Goal: Check status: Check status

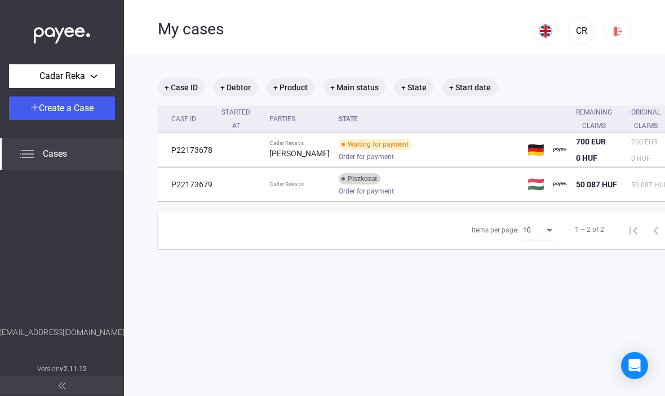
click at [631, 155] on span "0 HUF" at bounding box center [640, 158] width 19 height 8
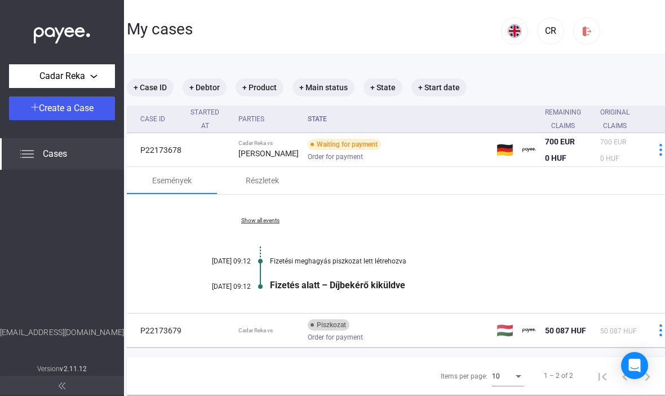
scroll to position [0, 32]
click at [307, 144] on div "Waiting for payment" at bounding box center [343, 144] width 73 height 11
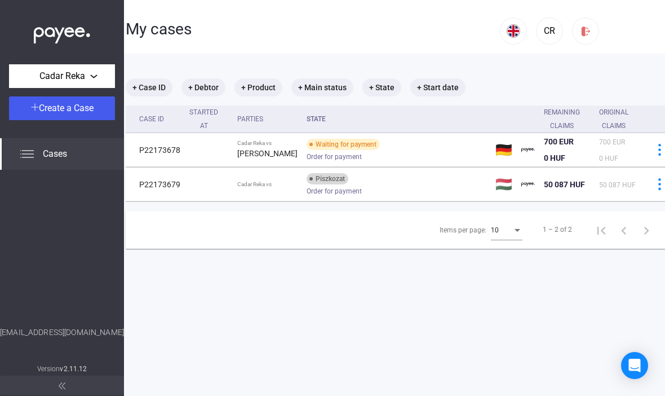
click at [248, 149] on strong "[PERSON_NAME]" at bounding box center [267, 153] width 60 height 9
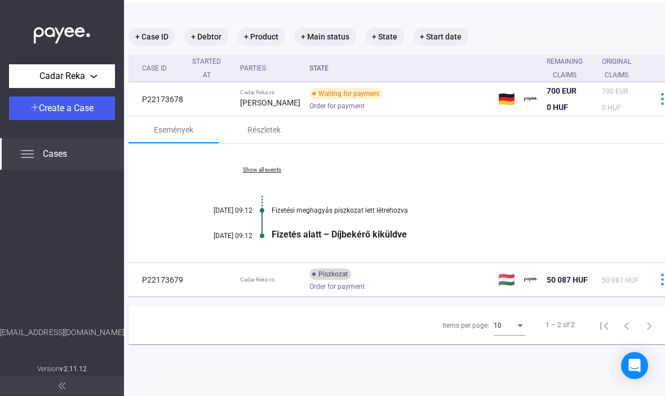
scroll to position [51, 29]
click at [547, 281] on span "50 087 HUF" at bounding box center [567, 279] width 41 height 9
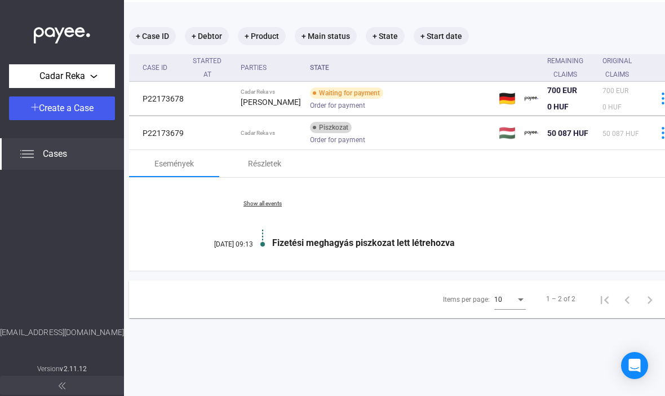
click at [657, 136] on img at bounding box center [663, 133] width 12 height 12
click at [401, 101] on div at bounding box center [332, 198] width 665 height 396
click at [657, 101] on img at bounding box center [663, 98] width 12 height 12
click at [333, 100] on div at bounding box center [332, 198] width 665 height 396
click at [183, 101] on td "P22173678" at bounding box center [158, 99] width 59 height 34
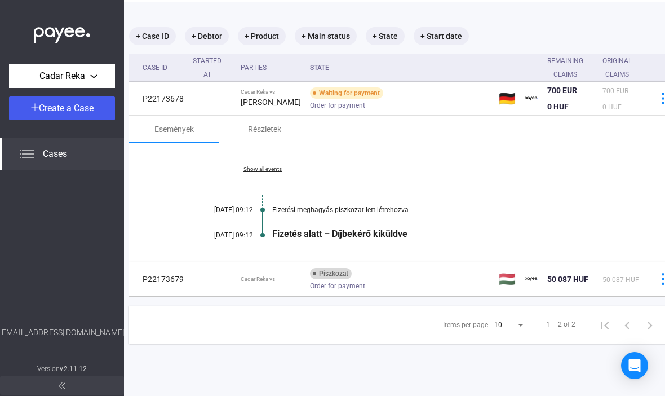
click at [33, 152] on img at bounding box center [27, 154] width 14 height 14
click at [41, 160] on div "Cases" at bounding box center [62, 154] width 124 height 32
click at [33, 147] on img at bounding box center [27, 154] width 14 height 14
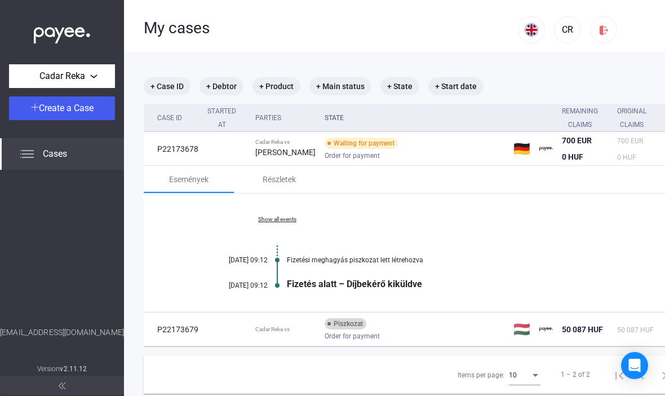
scroll to position [1, 15]
click at [268, 223] on link "Show all events" at bounding box center [277, 219] width 154 height 7
click at [269, 219] on link "Show less events" at bounding box center [277, 219] width 154 height 7
click at [96, 75] on div "Cadar Reka" at bounding box center [61, 76] width 99 height 14
